Goal: Transaction & Acquisition: Purchase product/service

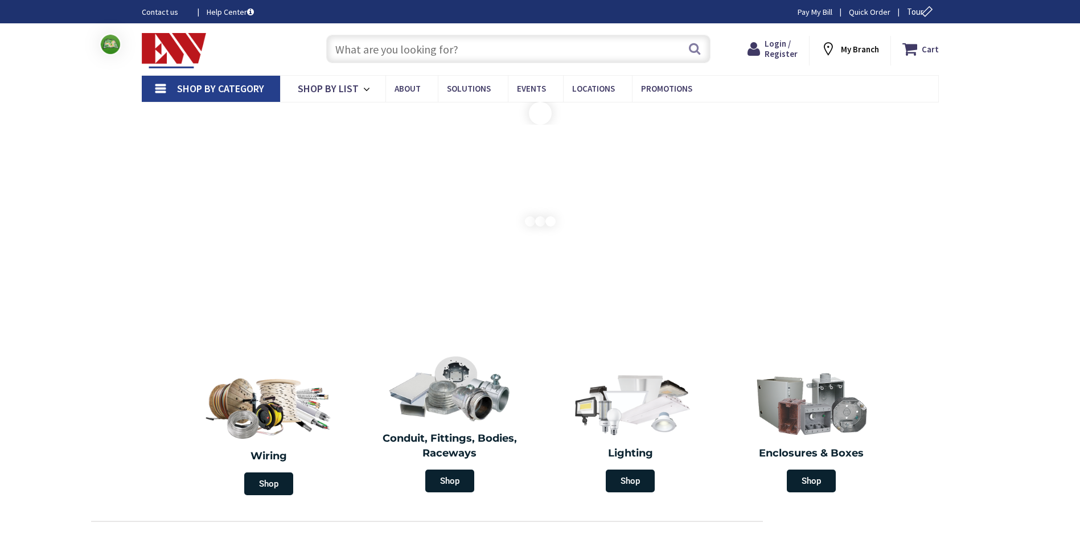
type input "[GEOGRAPHIC_DATA], [GEOGRAPHIC_DATA]"
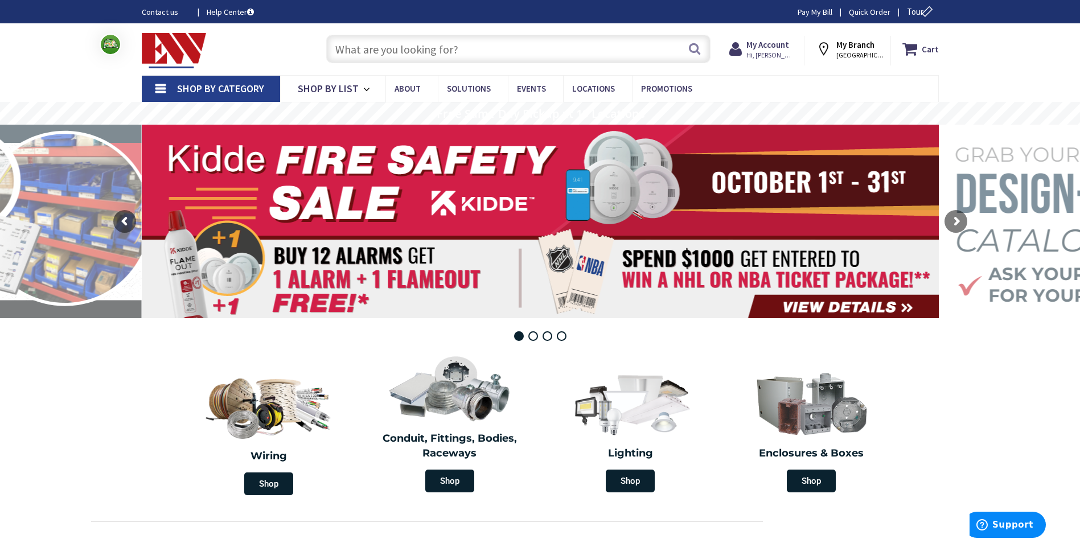
click at [471, 46] on input "text" at bounding box center [518, 49] width 384 height 28
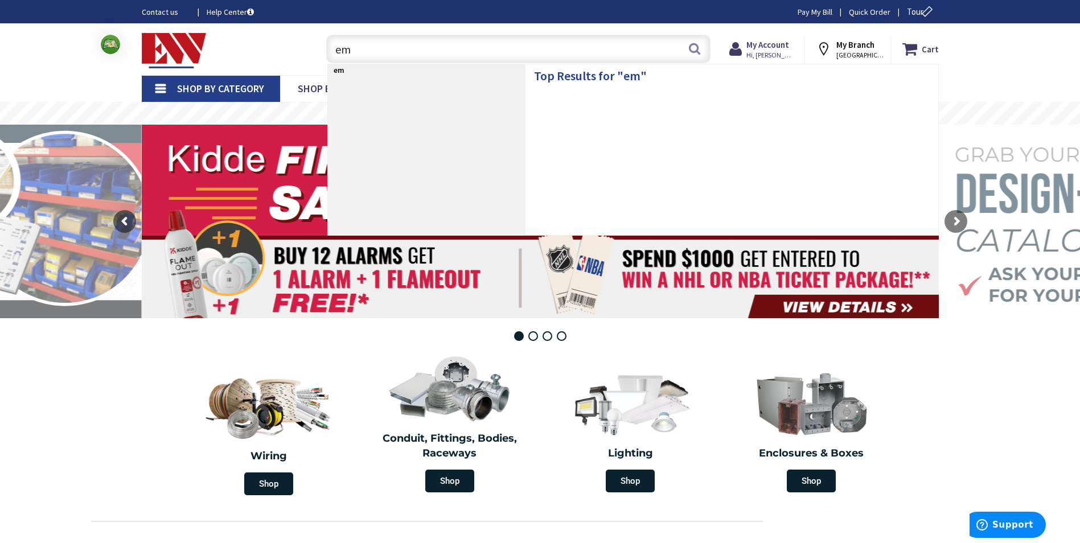
type input "emt"
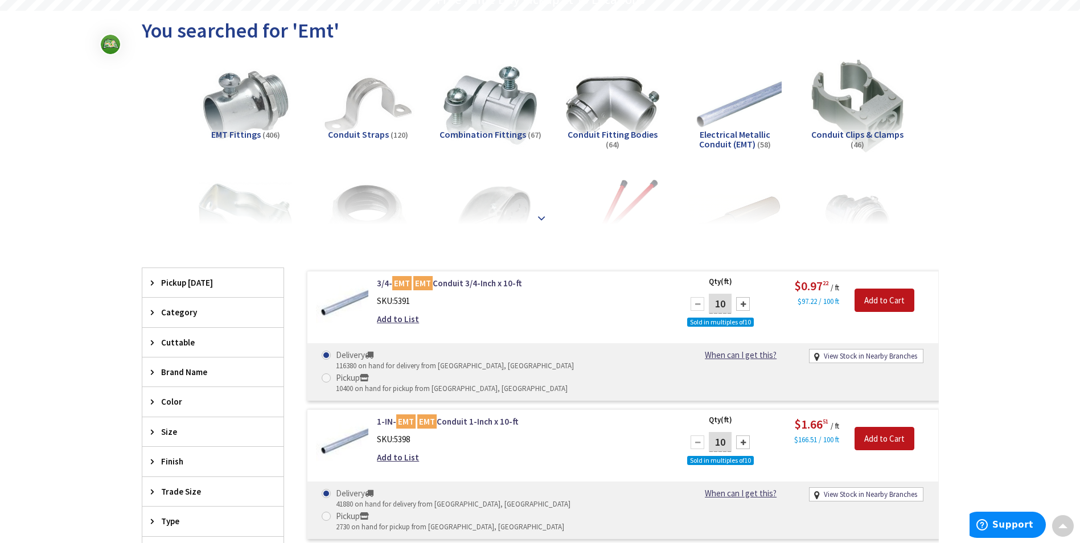
scroll to position [57, 0]
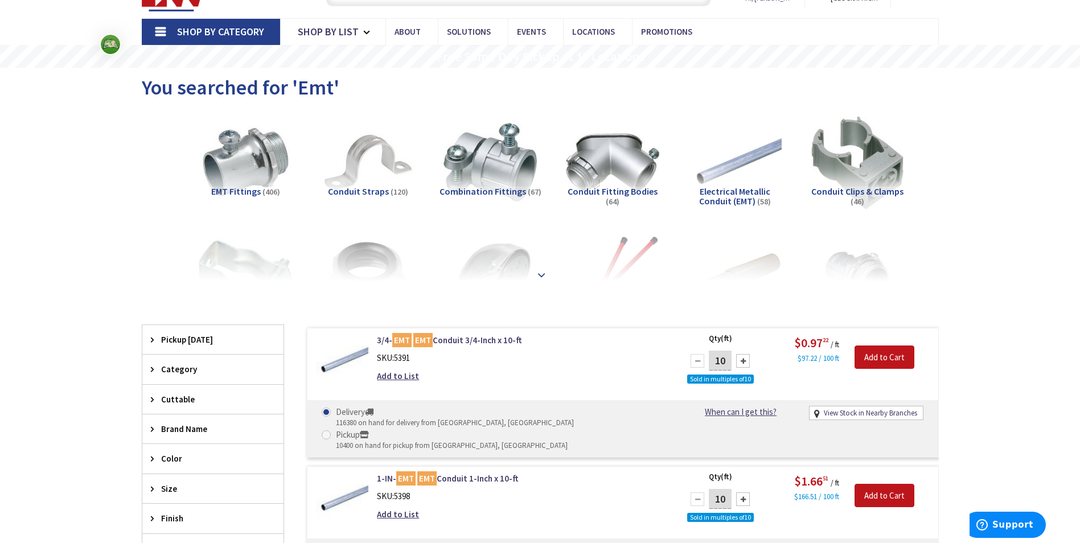
click at [541, 272] on strong at bounding box center [541, 275] width 14 height 13
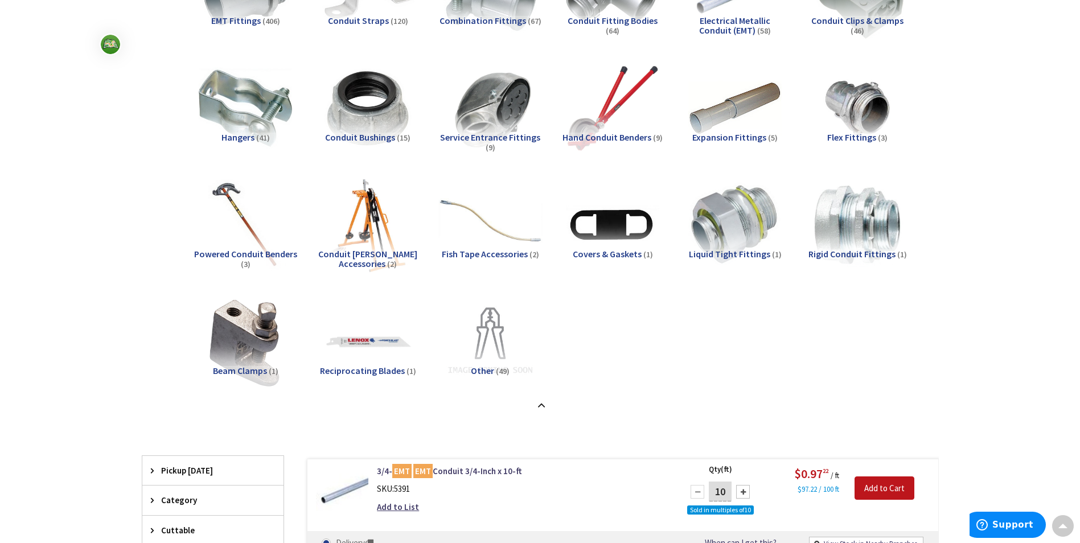
scroll to position [0, 0]
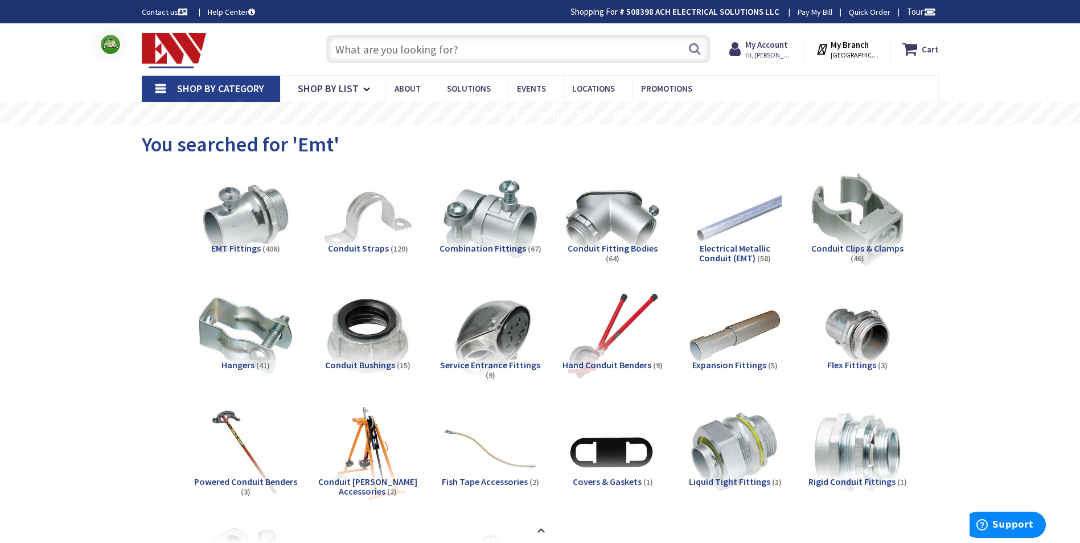
click at [486, 52] on input "text" at bounding box center [518, 49] width 384 height 28
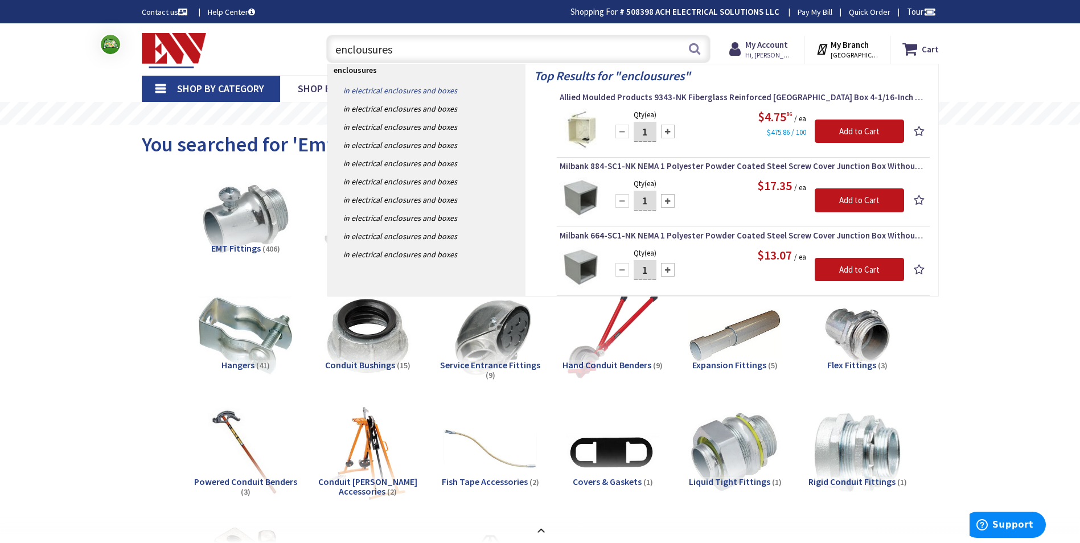
type input "enclousures"
click at [432, 88] on link "in Electrical Enclosures and Boxes" at bounding box center [427, 90] width 198 height 18
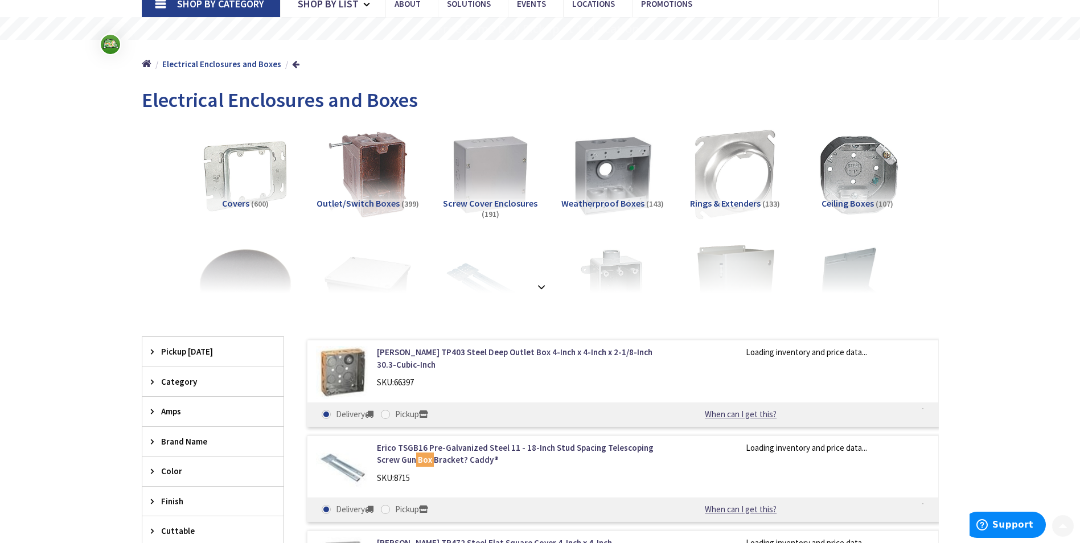
scroll to position [171, 0]
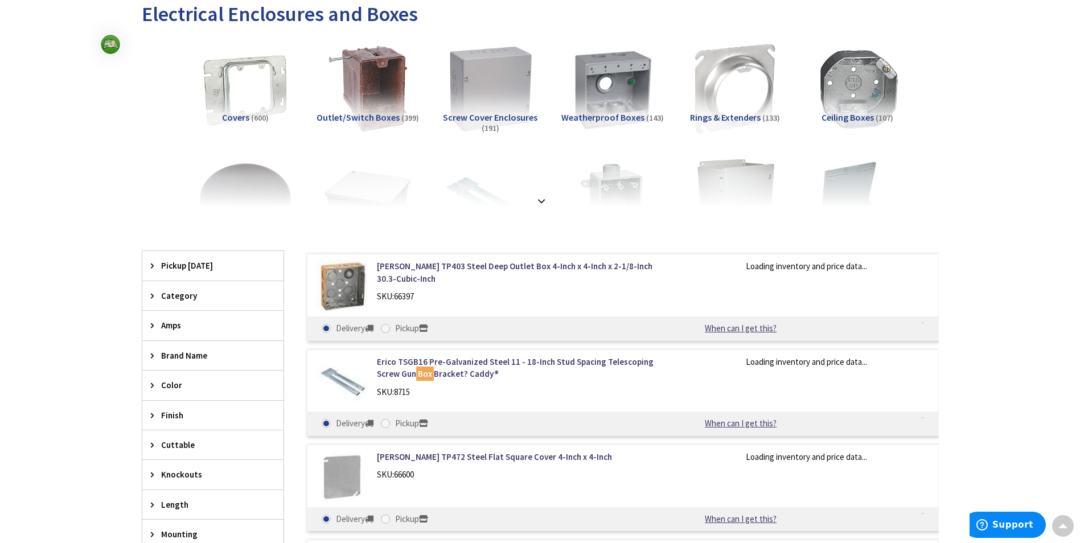
click at [485, 87] on img at bounding box center [489, 88] width 103 height 103
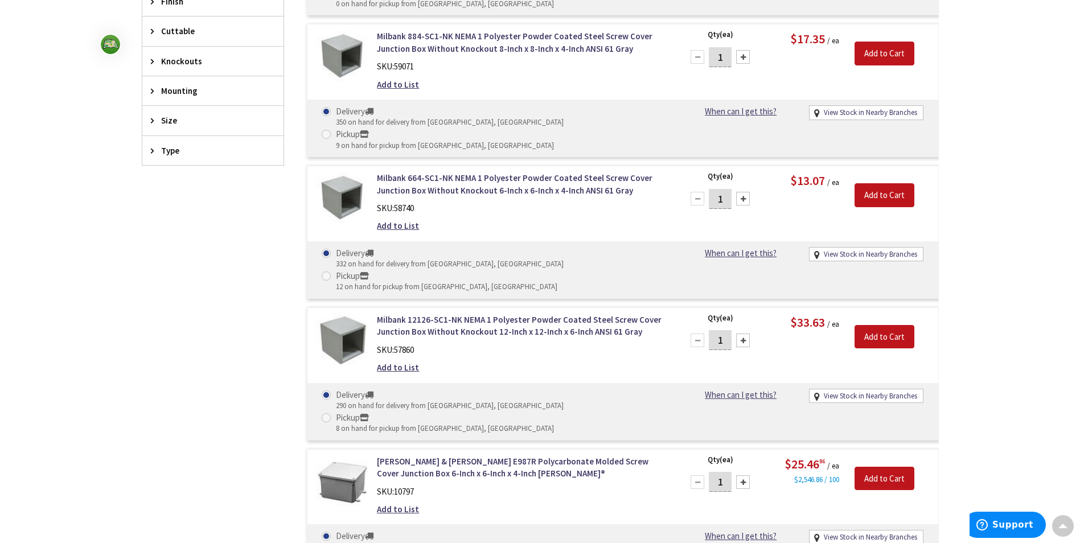
scroll to position [571, 0]
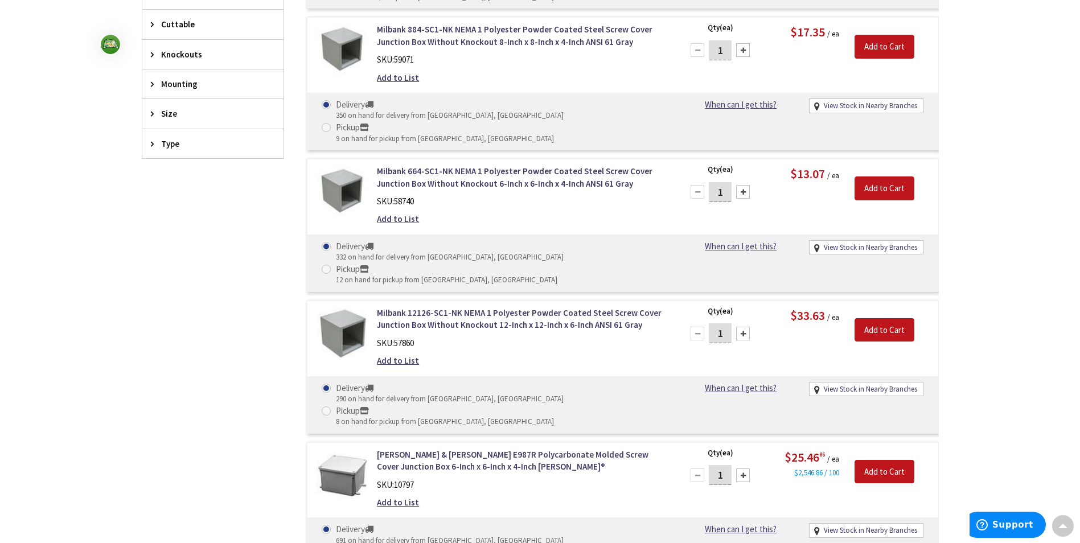
drag, startPoint x: 790, startPoint y: 485, endPoint x: 825, endPoint y: 492, distance: 35.9
drag, startPoint x: 825, startPoint y: 492, endPoint x: 807, endPoint y: 486, distance: 19.3
copy span "$25.88"
drag, startPoint x: 795, startPoint y: 248, endPoint x: 827, endPoint y: 252, distance: 32.2
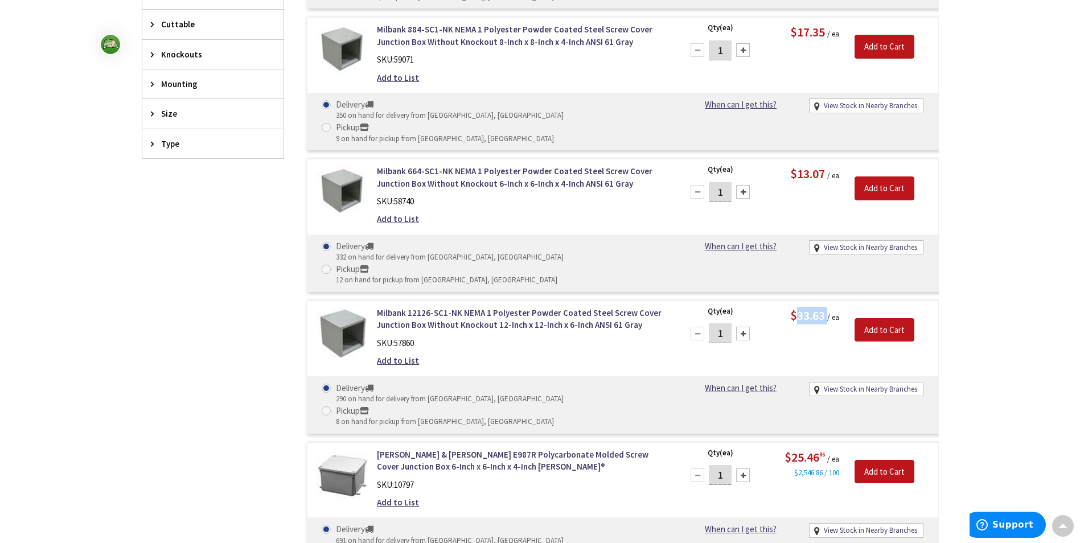
click at [827, 311] on span "$33.63 / ea" at bounding box center [814, 316] width 49 height 11
drag, startPoint x: 827, startPoint y: 252, endPoint x: 812, endPoint y: 251, distance: 15.4
copy span "33.63"
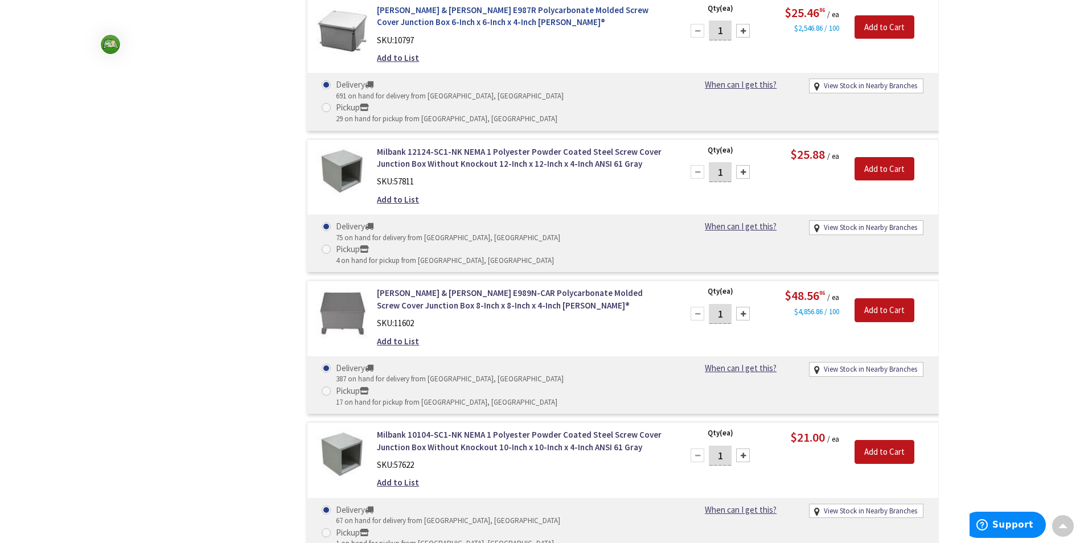
scroll to position [1027, 0]
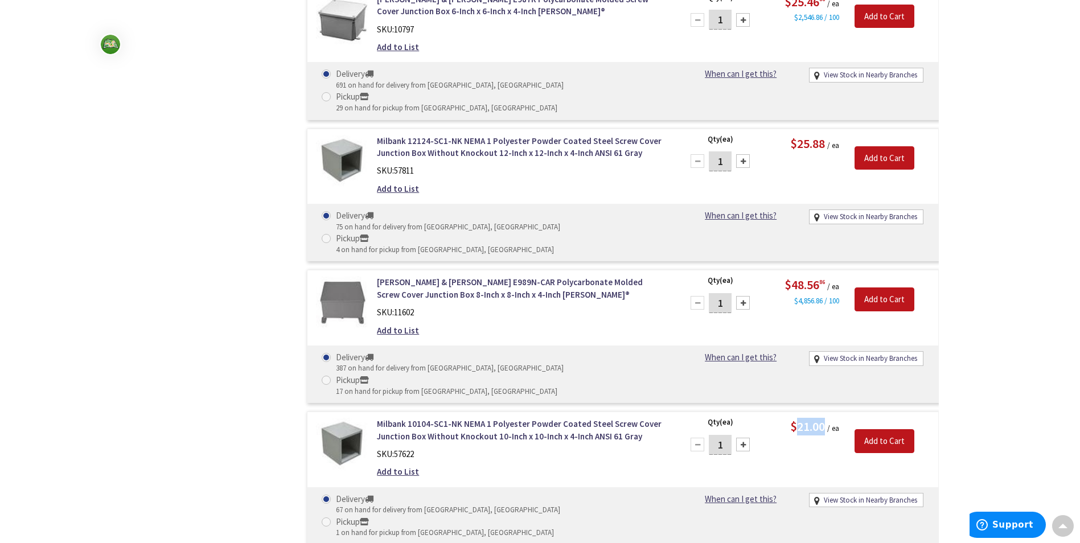
drag, startPoint x: 796, startPoint y: 269, endPoint x: 822, endPoint y: 272, distance: 26.3
click at [822, 418] on span "$21.00" at bounding box center [807, 426] width 35 height 16
drag, startPoint x: 822, startPoint y: 272, endPoint x: 814, endPoint y: 271, distance: 8.0
copy span "21.00"
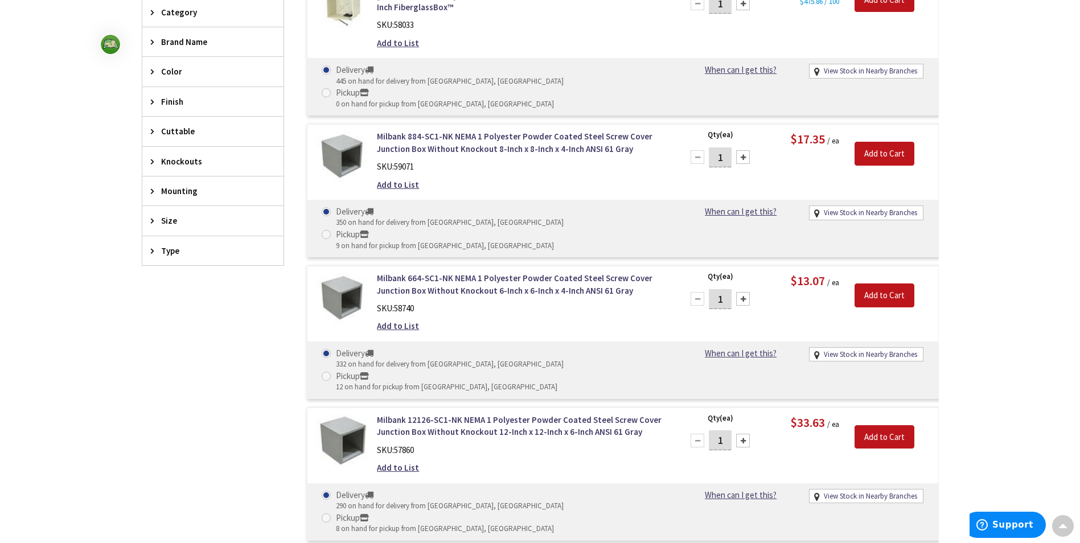
scroll to position [401, 0]
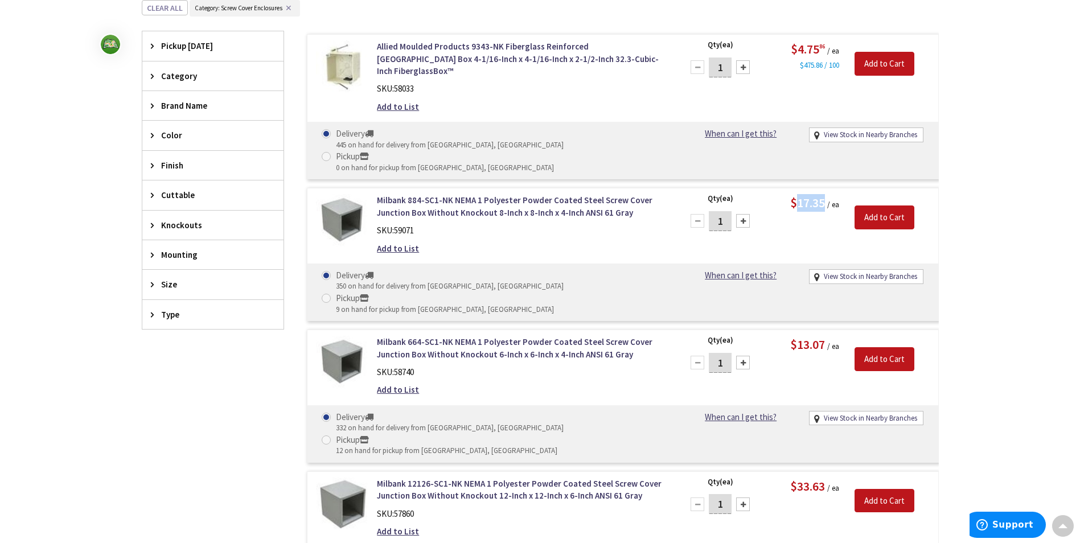
drag, startPoint x: 796, startPoint y: 181, endPoint x: 824, endPoint y: 186, distance: 27.7
click at [824, 195] on span "$17.35" at bounding box center [807, 203] width 35 height 16
copy span "17.35"
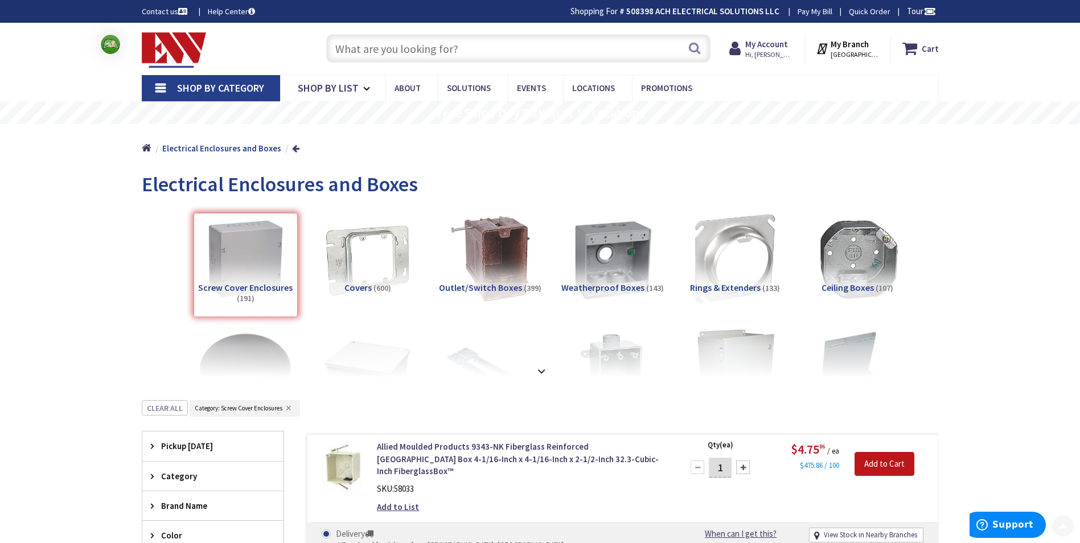
scroll to position [0, 0]
click at [409, 52] on input "text" at bounding box center [518, 49] width 384 height 28
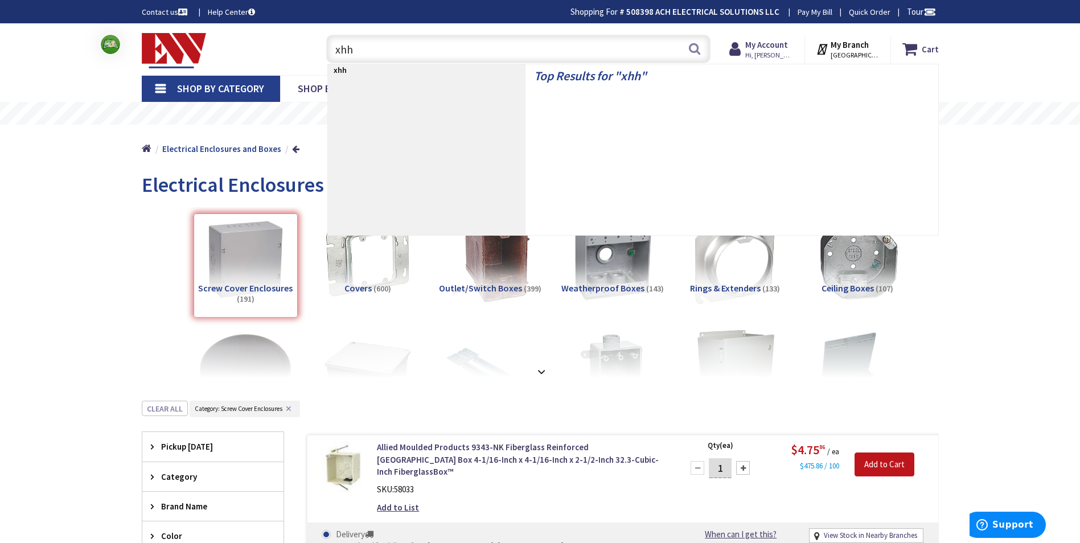
type input "xhhw"
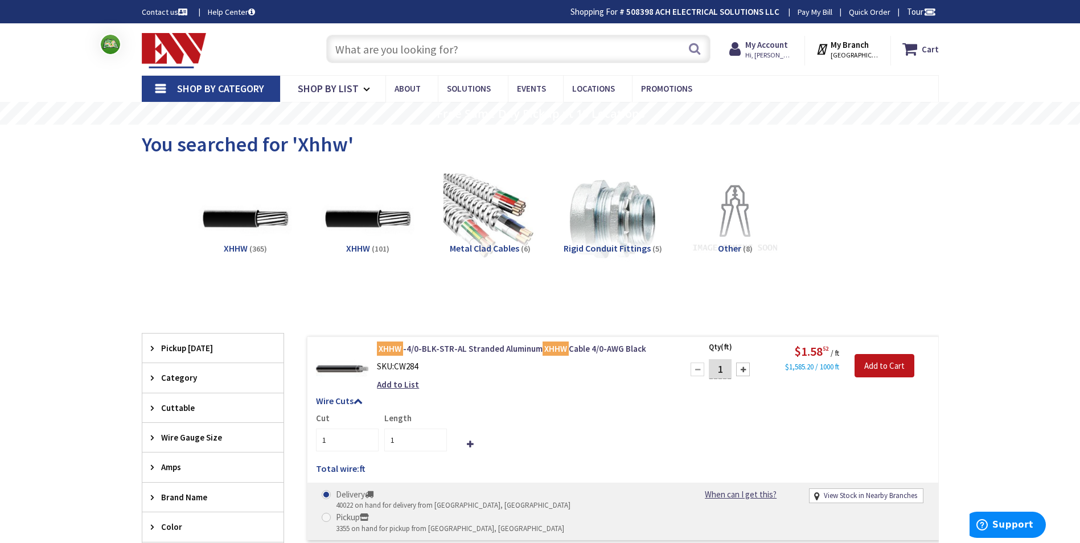
click at [533, 47] on input "text" at bounding box center [518, 49] width 384 height 28
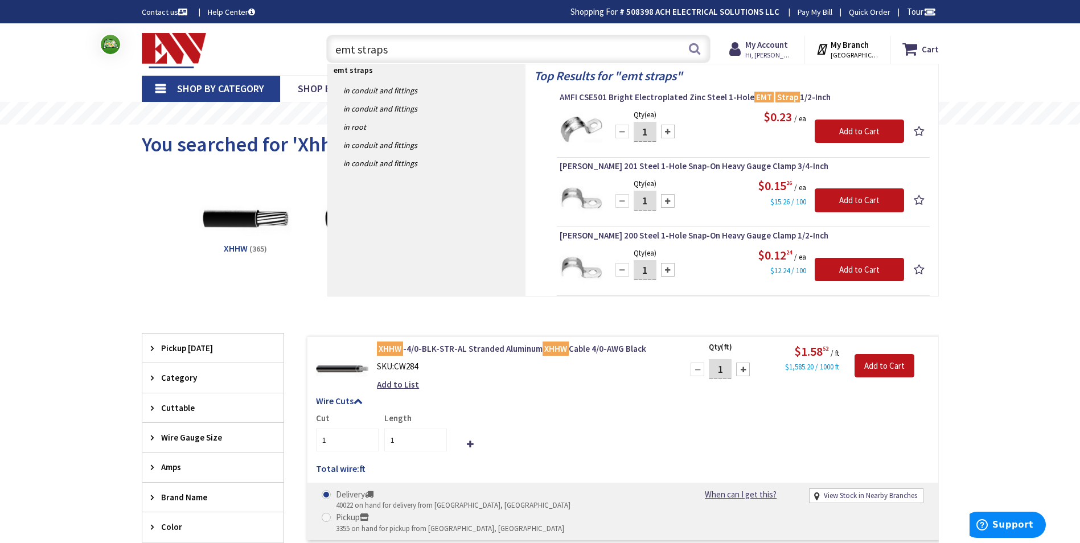
type input "emt straps"
drag, startPoint x: 769, startPoint y: 187, endPoint x: 758, endPoint y: 212, distance: 26.8
click at [758, 212] on div "Qty (ea) 1 Please select a quantity Add to Cart $0.15 26 / ea $15.26 / 100" at bounding box center [743, 198] width 367 height 43
click at [698, 47] on button "Search" at bounding box center [694, 49] width 15 height 26
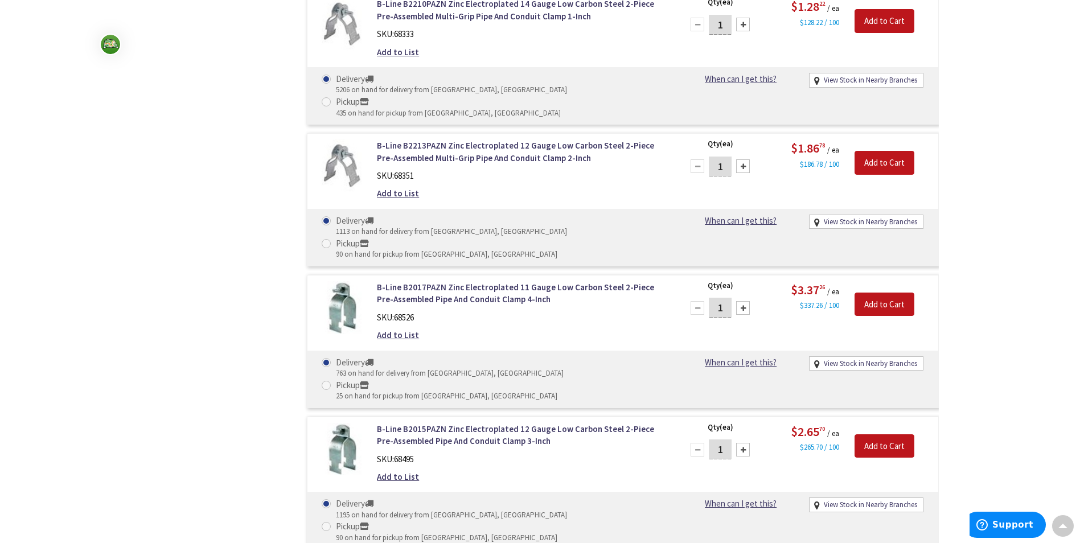
scroll to position [1992, 0]
